Goal: Task Accomplishment & Management: Complete application form

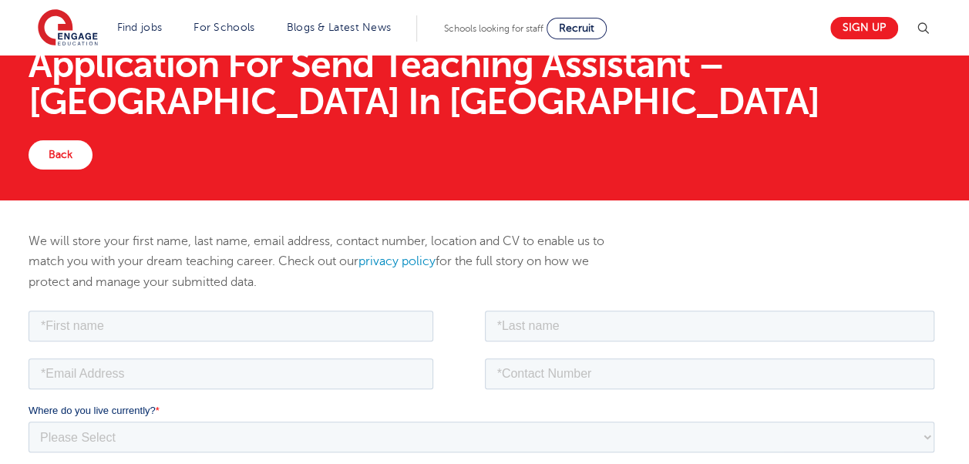
scroll to position [231, 0]
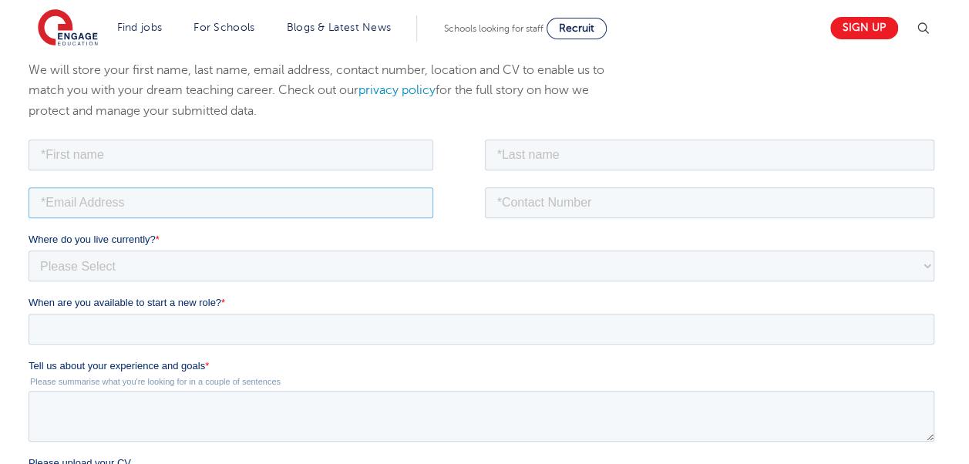
click at [369, 187] on input "email" at bounding box center [231, 202] width 405 height 31
drag, startPoint x: 472, startPoint y: 188, endPoint x: 478, endPoint y: 197, distance: 10.5
click at [471, 189] on div at bounding box center [254, 202] width 450 height 31
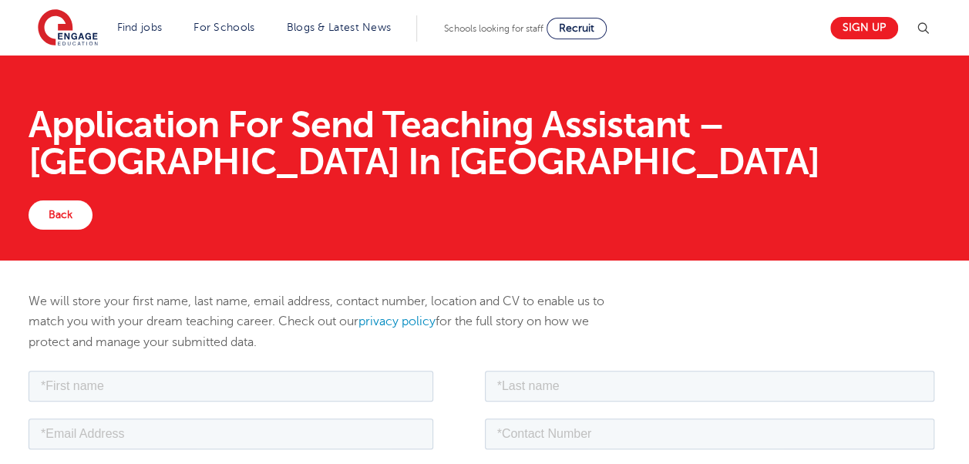
scroll to position [77, 0]
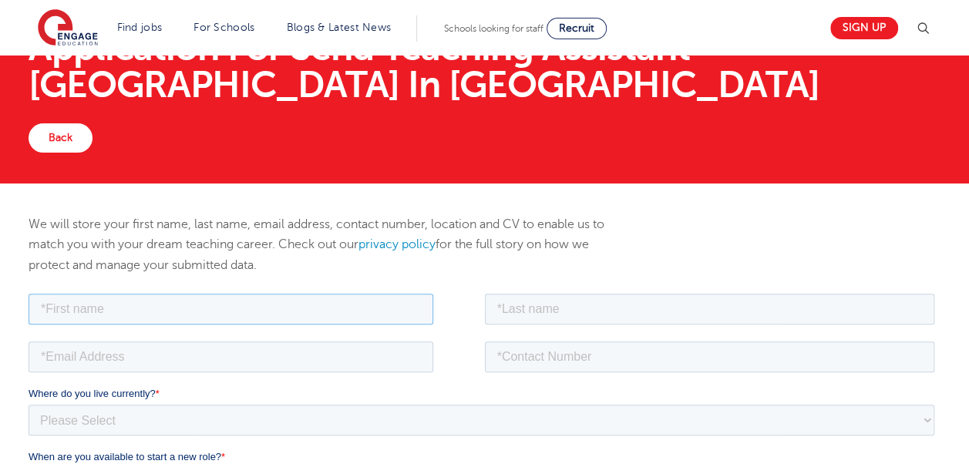
paste input "SUNDAS SHABIR"
drag, startPoint x: 207, startPoint y: 308, endPoint x: 120, endPoint y: 308, distance: 86.3
click at [120, 308] on input "SUNDAS SHABIR" at bounding box center [231, 308] width 405 height 31
click at [62, 305] on input "SUNDAS" at bounding box center [231, 308] width 405 height 31
type input "SUNDAS"
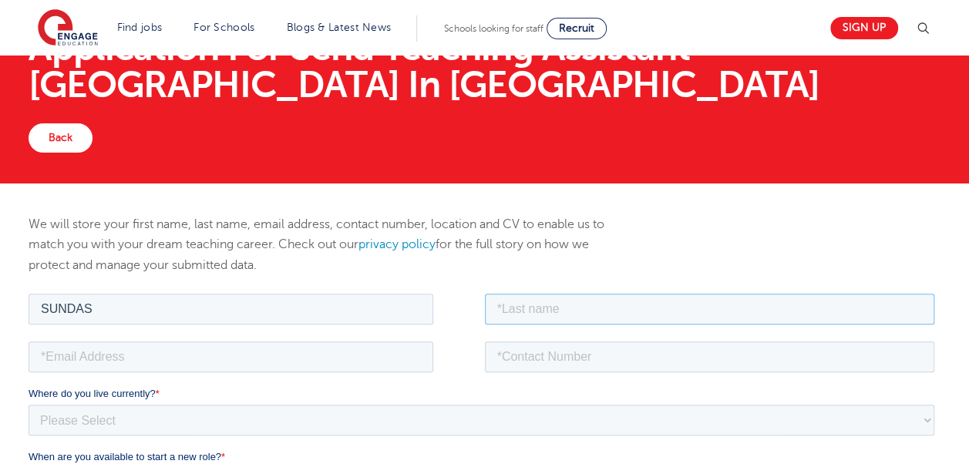
click at [522, 301] on input "text" at bounding box center [710, 308] width 450 height 31
paste input "SHABIR"
type input "SHABIR"
click at [142, 341] on input "email" at bounding box center [231, 356] width 405 height 31
paste input "sundas7861@gmail.com"
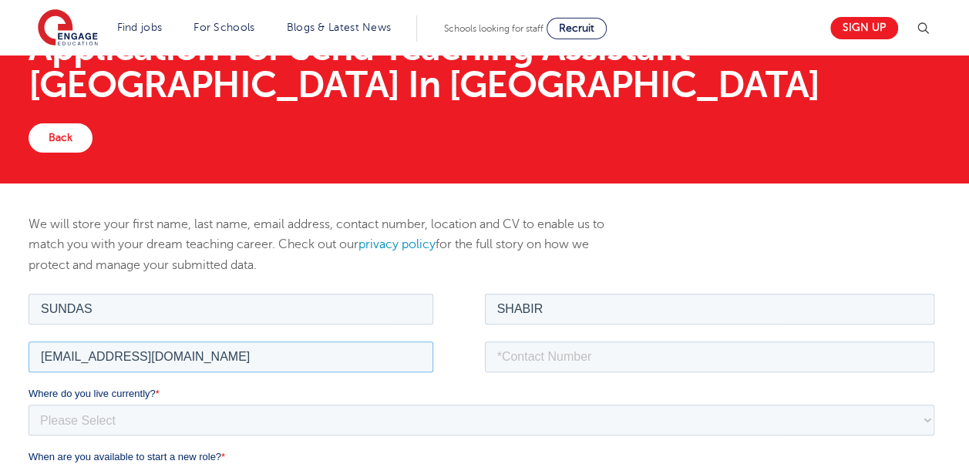
click at [182, 364] on input "sundas7861@gmail.com" at bounding box center [231, 356] width 405 height 31
type input "sundas7861@gmail.com"
drag, startPoint x: 533, startPoint y: 365, endPoint x: 600, endPoint y: 372, distance: 66.7
click at [533, 365] on input "tel" at bounding box center [710, 356] width 450 height 31
paste input "07894881744"
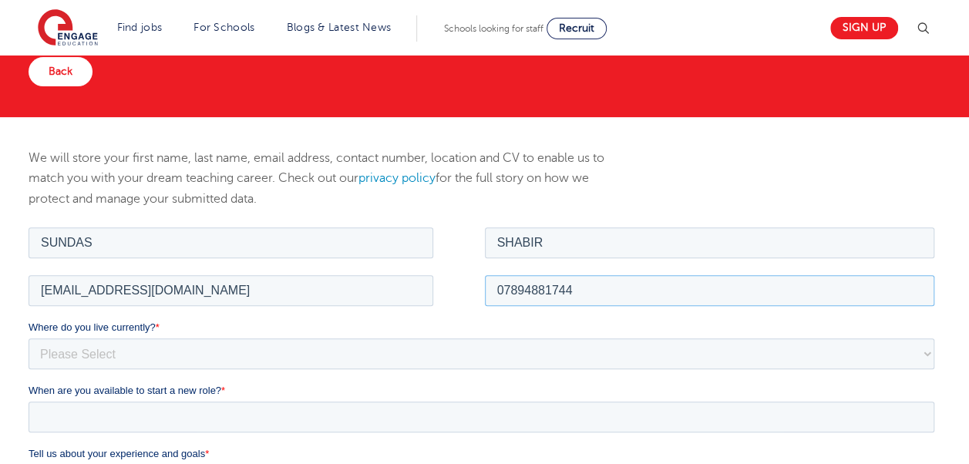
scroll to position [231, 0]
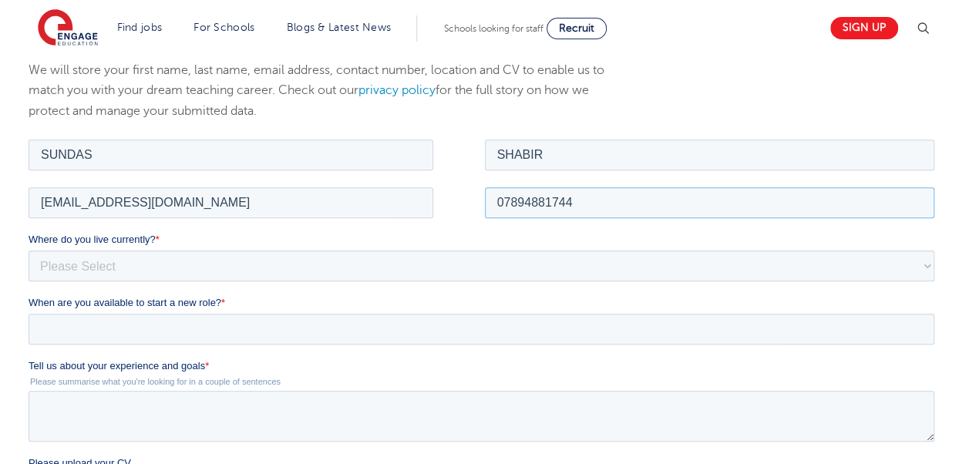
type input "07894881744"
click at [92, 271] on select "Please Select UK Canada Ireland Australia New Zealand Europe USA South Africa J…" at bounding box center [482, 265] width 906 height 31
select select "UK"
click at [29, 250] on select "Please Select UK Canada Ireland Australia New Zealand Europe USA South Africa J…" at bounding box center [482, 265] width 906 height 31
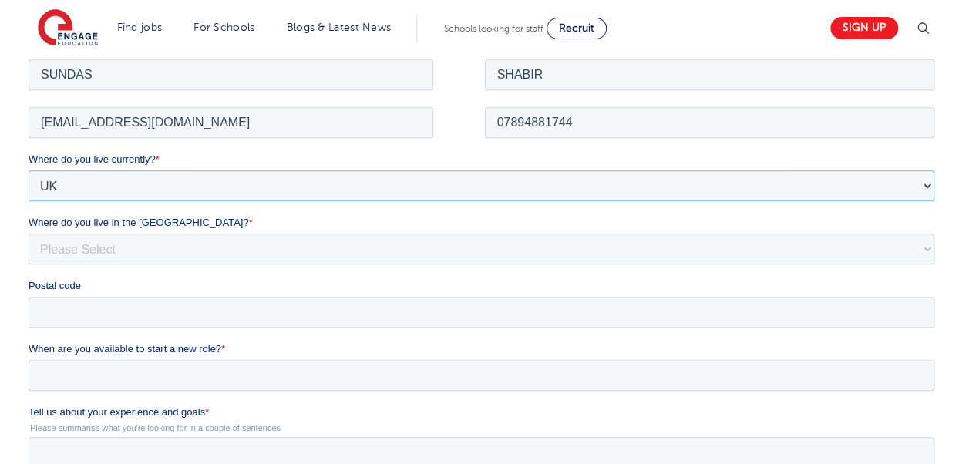
scroll to position [385, 0]
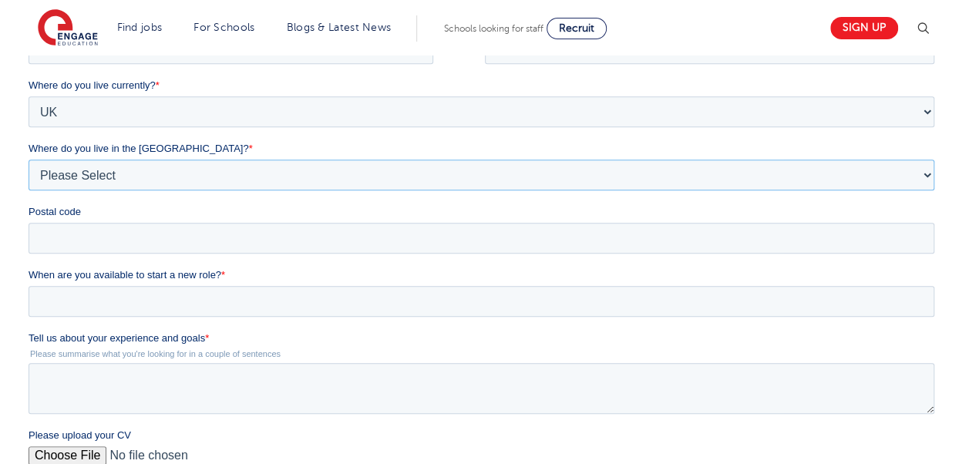
click at [72, 173] on select "Please Select Overseas Barnsley Bedfordshire Berkshire Bournemouth Bracknell Fo…" at bounding box center [482, 175] width 906 height 31
select select "Bradford"
click at [29, 177] on select "Please Select Overseas Barnsley Bedfordshire Berkshire Bournemouth Bracknell Fo…" at bounding box center [482, 175] width 906 height 31
click at [99, 242] on input "Postal code" at bounding box center [482, 238] width 906 height 31
paste input "BD7 4JF"
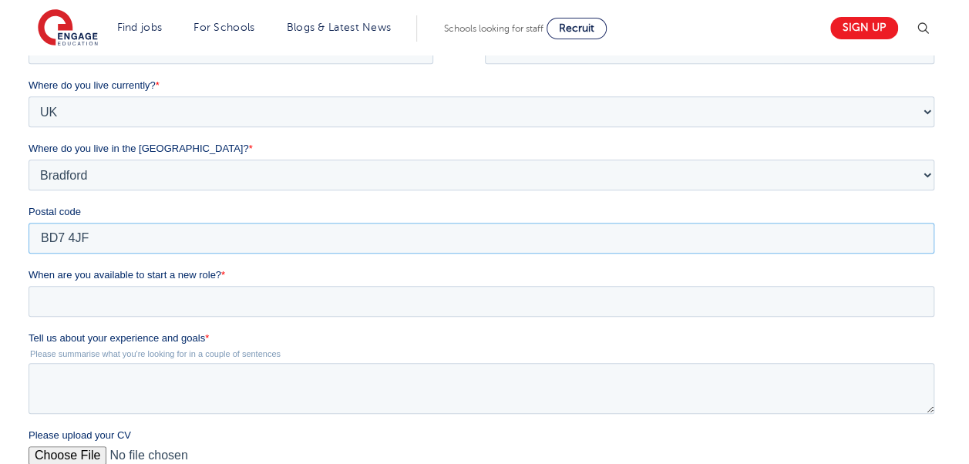
type input "BD7 4JF"
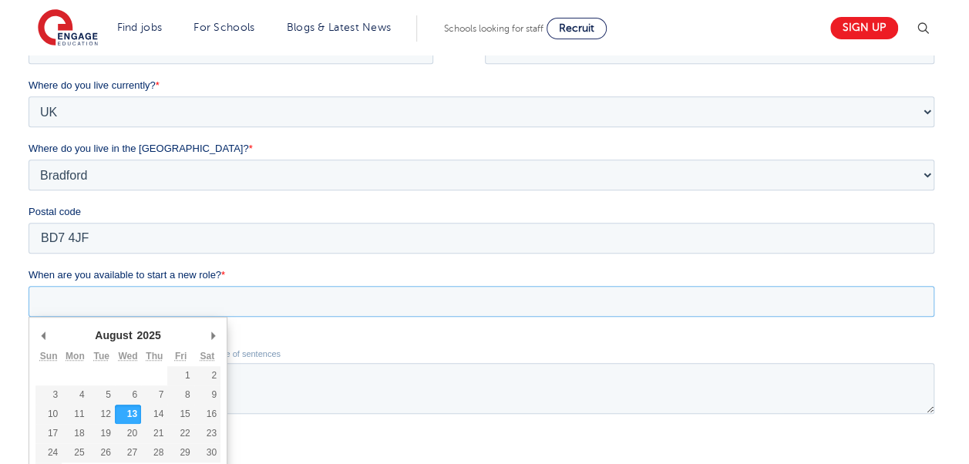
click at [81, 294] on input "When are you available to start a new role? *" at bounding box center [482, 301] width 906 height 31
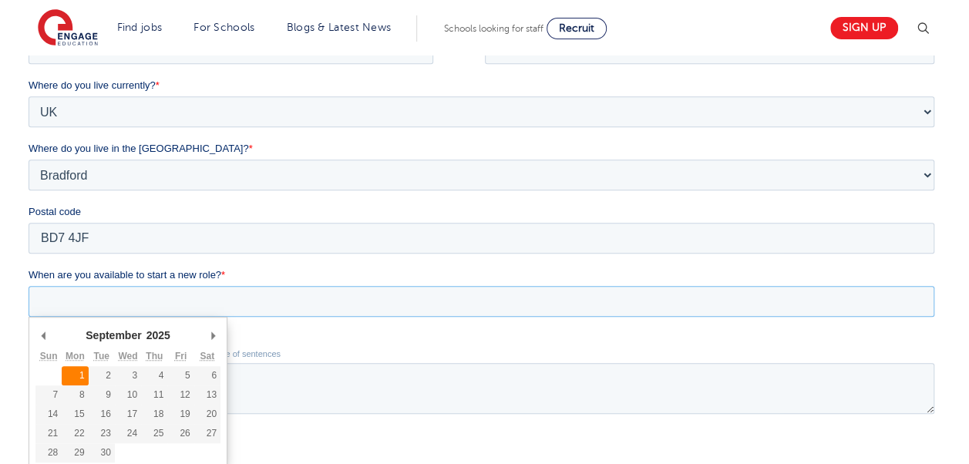
type div "2025-09-01"
type input "2025/09/01"
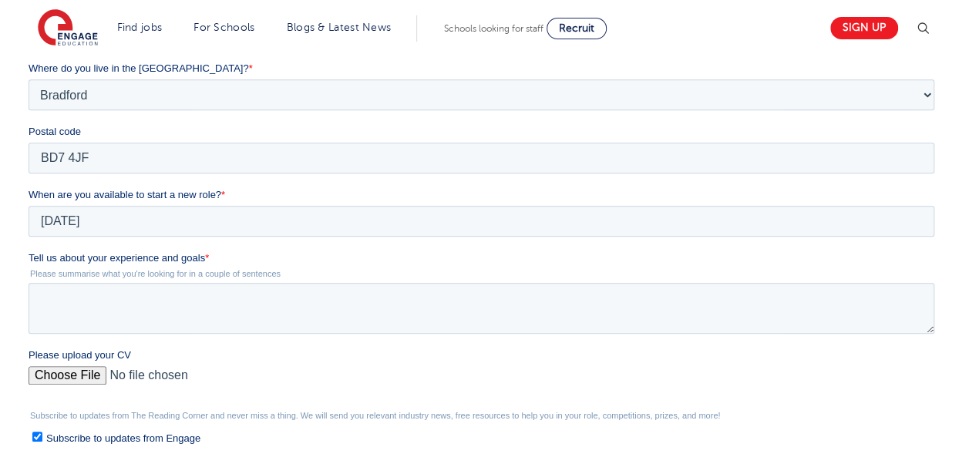
scroll to position [540, 0]
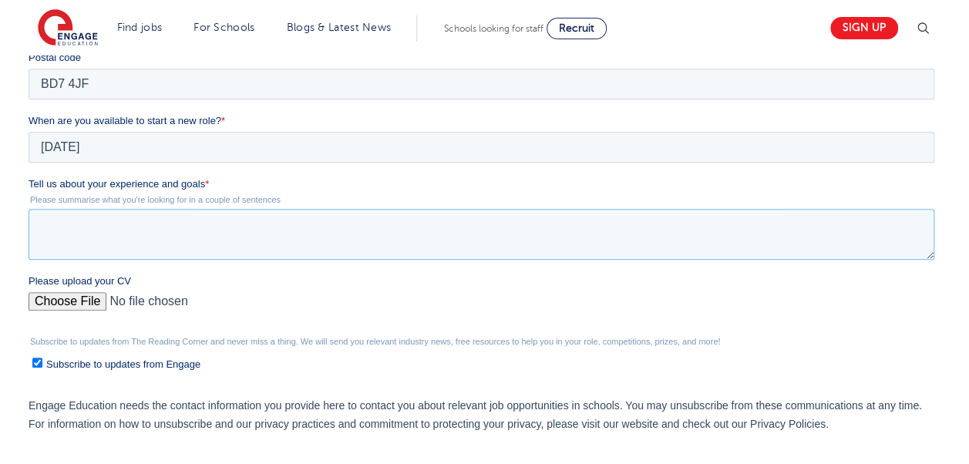
click at [86, 233] on textarea "Tell us about your experience and goals *" at bounding box center [482, 234] width 906 height 51
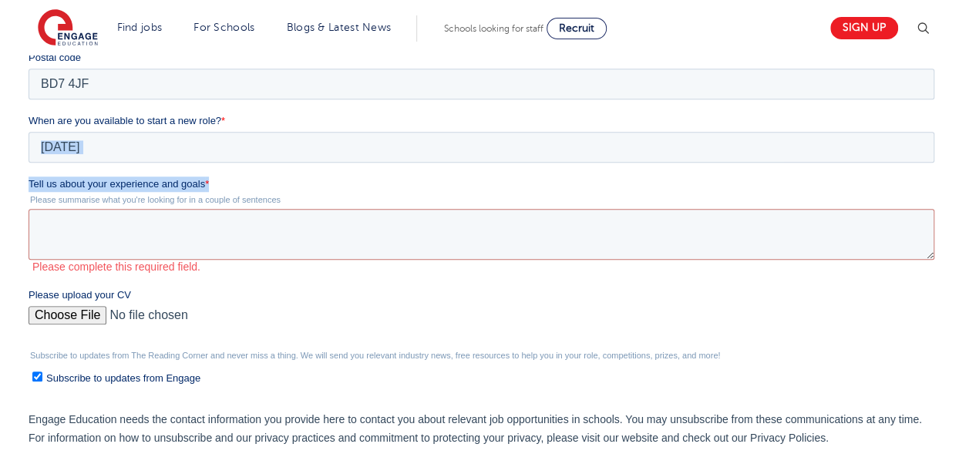
drag, startPoint x: 190, startPoint y: 180, endPoint x: 31, endPoint y: 174, distance: 159.7
click at [31, 174] on form "Job Position Job Sector Job ID Job Number Job Owner SUNDAS SHABIR sundas7861@gm…" at bounding box center [485, 177] width 912 height 699
drag, startPoint x: 31, startPoint y: 174, endPoint x: 103, endPoint y: 175, distance: 72.5
copy form "September January February March April May June July August September October N…"
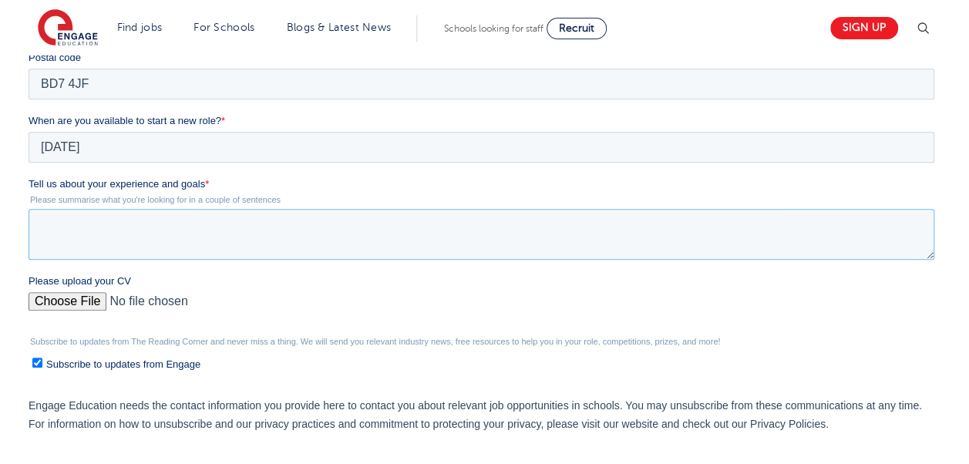
paste textarea "Experience and Goals as a Teaching Assistant As a Teaching Assistant, I have ga…"
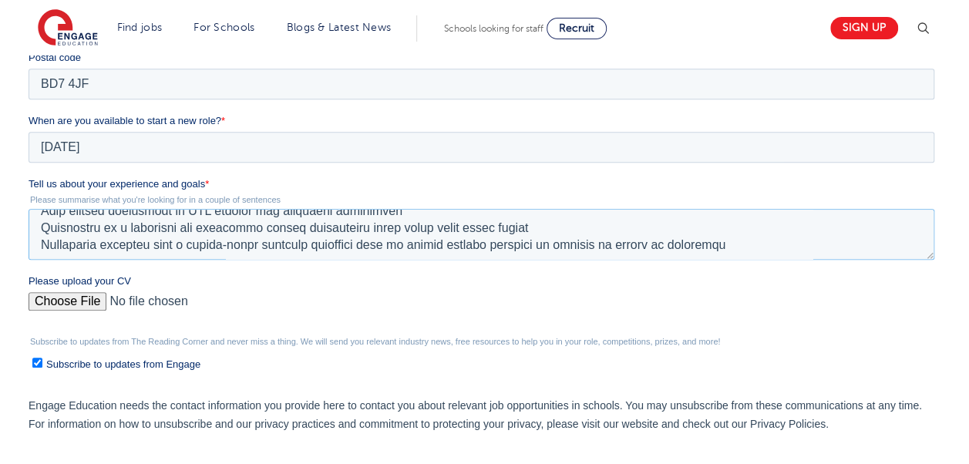
scroll to position [288, 0]
type textarea "Experience and Goals as a Teaching Assistant As a Teaching Assistant, I have ga…"
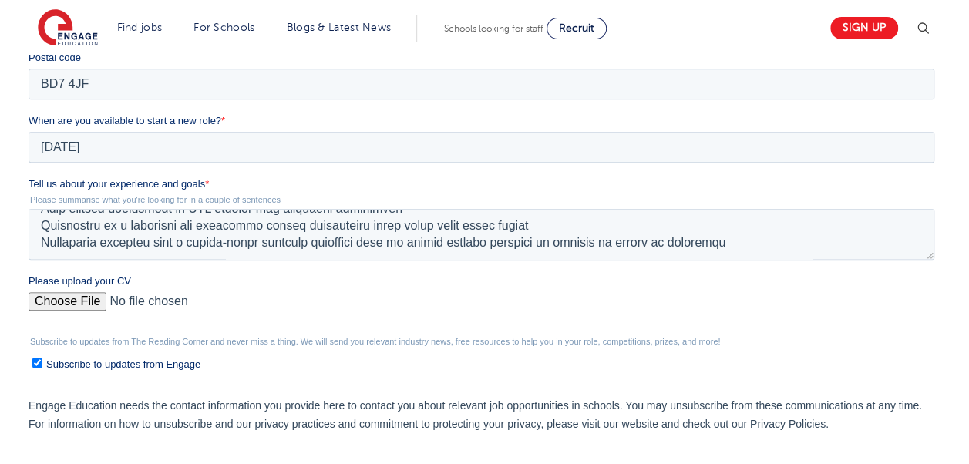
click at [70, 297] on input "Please upload your CV" at bounding box center [482, 307] width 906 height 31
click at [61, 302] on input "Please upload your CV" at bounding box center [482, 307] width 906 height 31
type input "C:\fakepath\SundasShabirCV24.03.25 (1).docx"
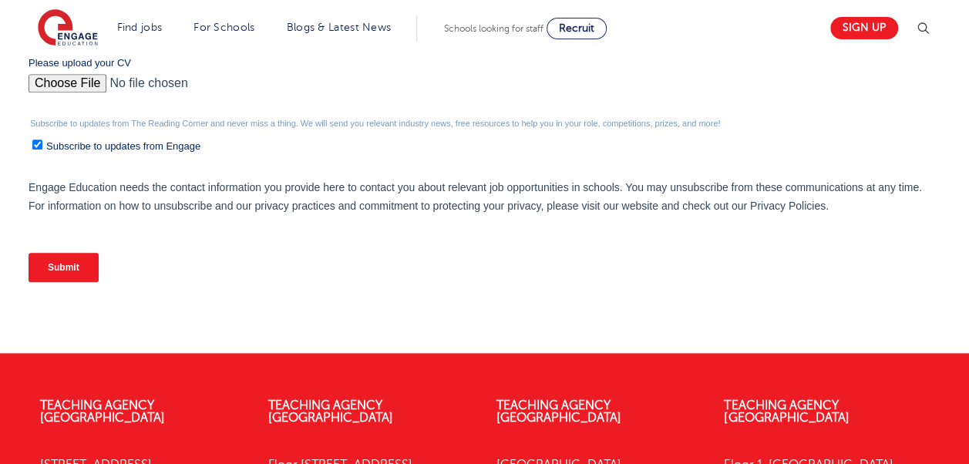
scroll to position [771, 0]
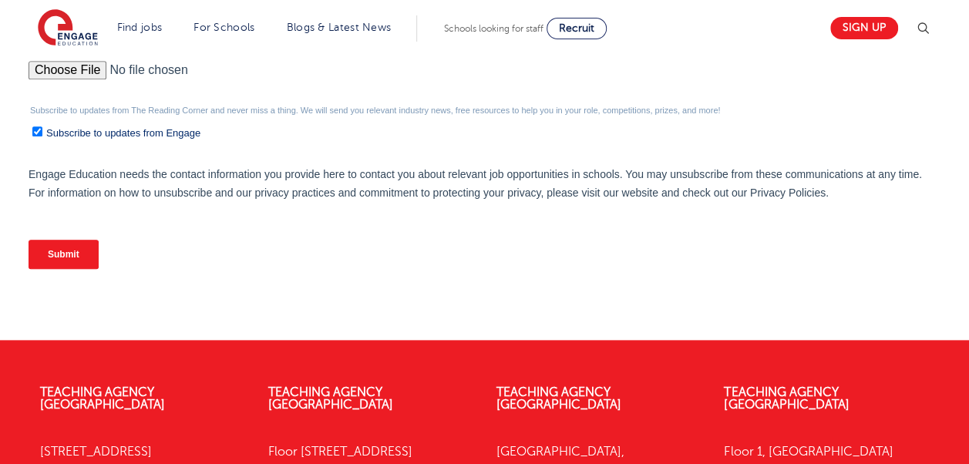
click at [82, 256] on input "Submit" at bounding box center [64, 254] width 70 height 29
click at [48, 254] on input "Submit" at bounding box center [64, 254] width 70 height 29
